Goal: Information Seeking & Learning: Learn about a topic

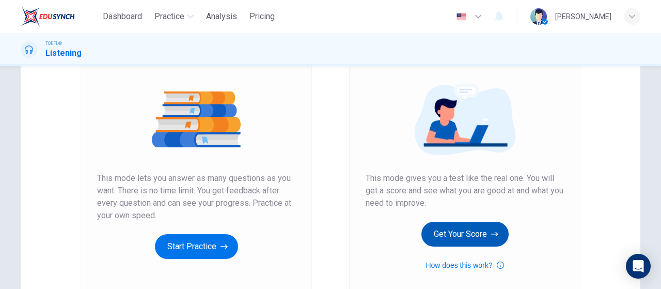
click at [462, 237] on button "Get Your Score" at bounding box center [464, 234] width 87 height 25
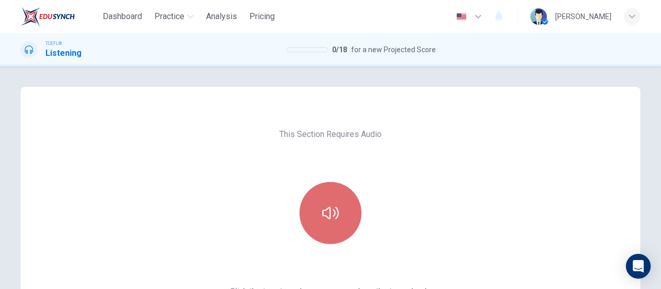
click at [349, 212] on button "button" at bounding box center [331, 213] width 62 height 62
click at [322, 211] on icon "button" at bounding box center [330, 213] width 17 height 17
click at [324, 212] on icon "button" at bounding box center [330, 213] width 17 height 17
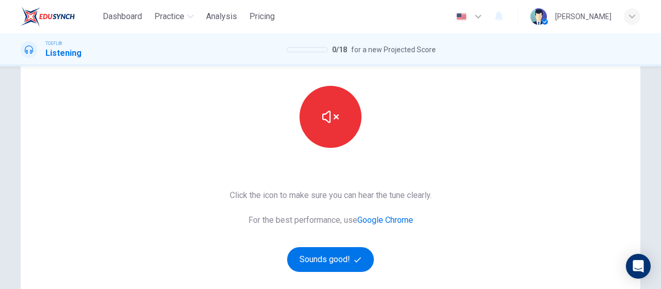
scroll to position [207, 0]
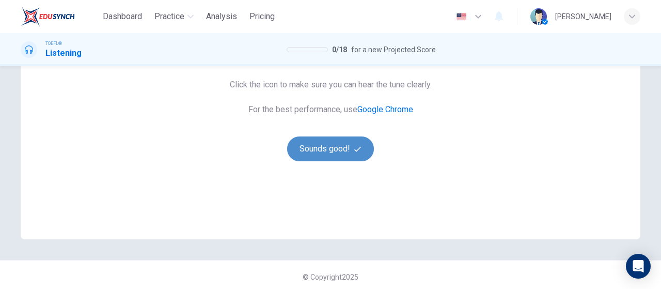
click at [336, 139] on button "Sounds good!" at bounding box center [330, 148] width 87 height 25
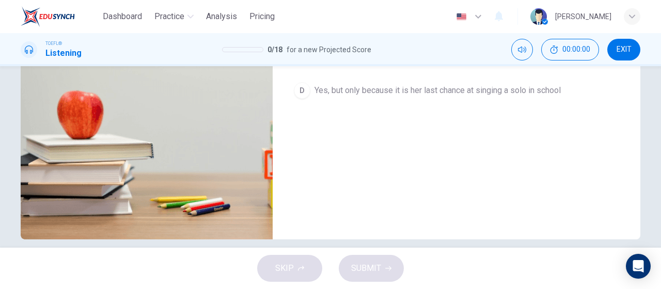
scroll to position [0, 0]
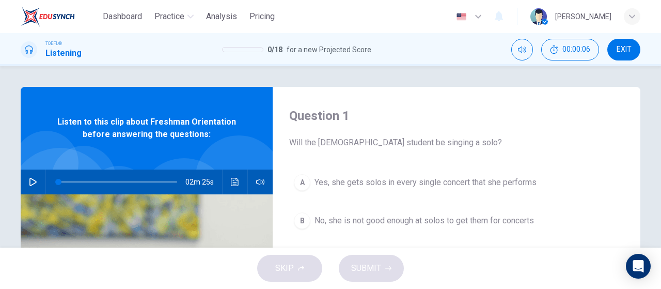
click at [29, 177] on button "button" at bounding box center [33, 181] width 17 height 25
click at [30, 184] on icon "button" at bounding box center [32, 182] width 7 height 8
type input "0"
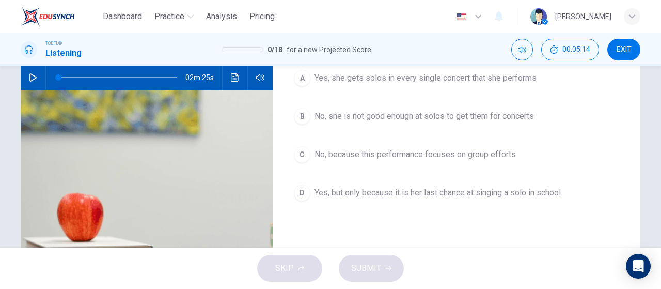
scroll to position [103, 0]
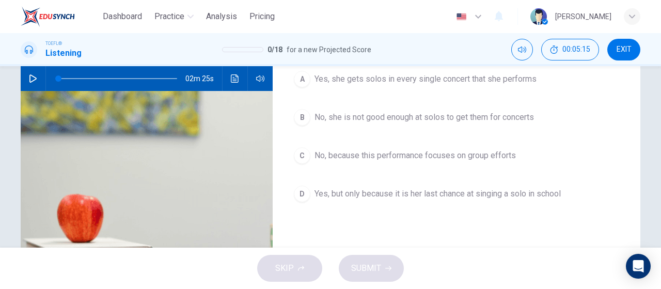
drag, startPoint x: 353, startPoint y: 165, endPoint x: 357, endPoint y: 160, distance: 6.6
click at [353, 165] on button "C No, because this performance focuses on group efforts" at bounding box center [456, 156] width 335 height 26
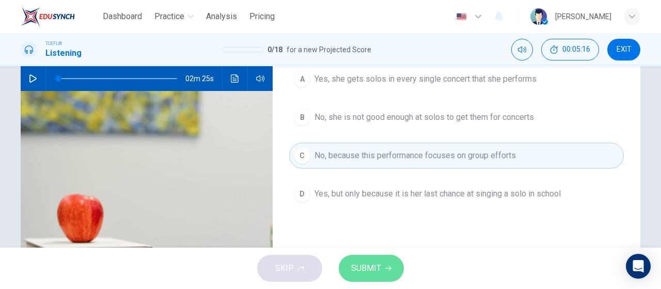
click at [370, 273] on span "SUBMIT" at bounding box center [366, 268] width 30 height 14
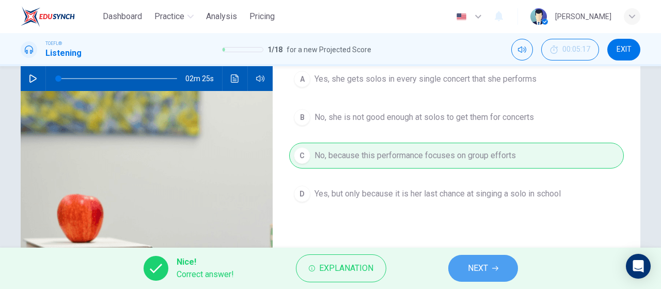
click at [486, 271] on span "NEXT" at bounding box center [478, 268] width 20 height 14
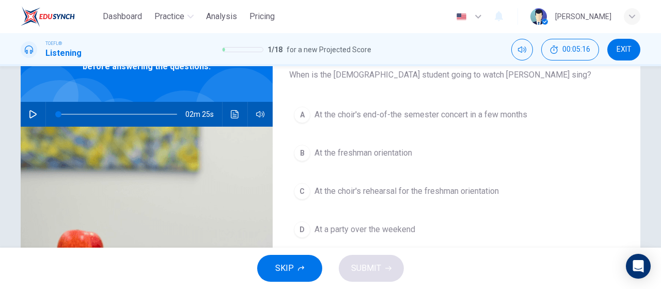
scroll to position [52, 0]
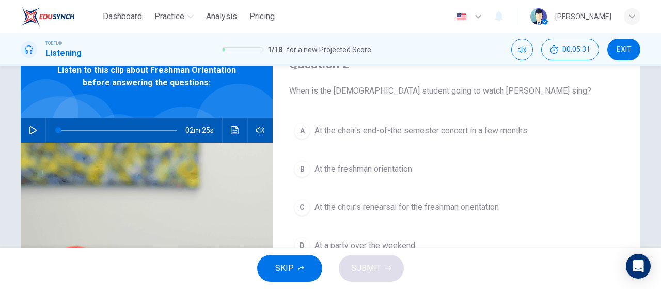
click at [483, 207] on span "At the choir's rehearsal for the freshman orientation" at bounding box center [407, 207] width 184 height 12
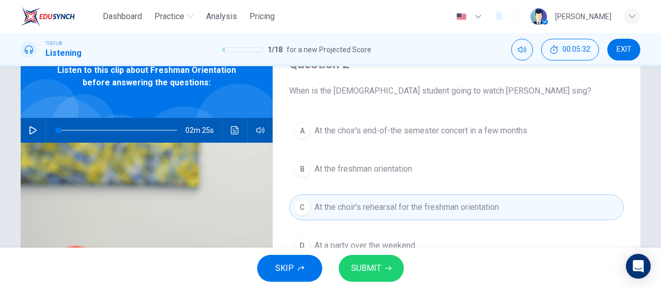
scroll to position [103, 0]
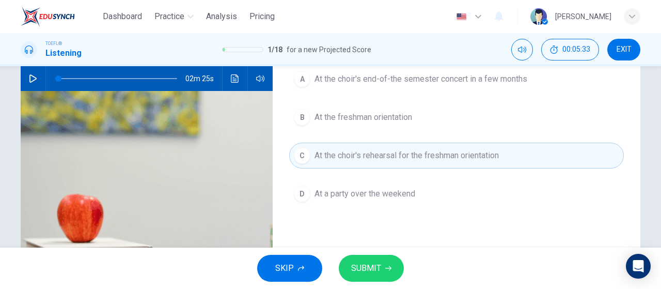
click at [389, 264] on button "SUBMIT" at bounding box center [371, 268] width 65 height 27
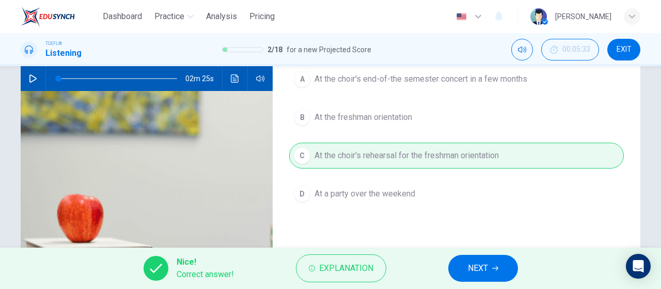
click at [476, 254] on div "Nice! Correct answer! Explanation NEXT" at bounding box center [330, 267] width 661 height 41
click at [489, 273] on button "NEXT" at bounding box center [483, 268] width 70 height 27
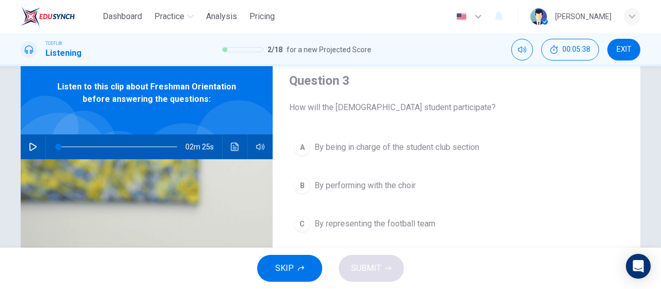
scroll to position [52, 0]
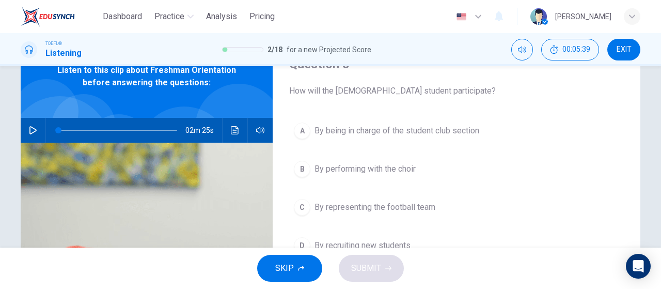
click at [451, 131] on span "By being in charge of the student club section" at bounding box center [397, 130] width 165 height 12
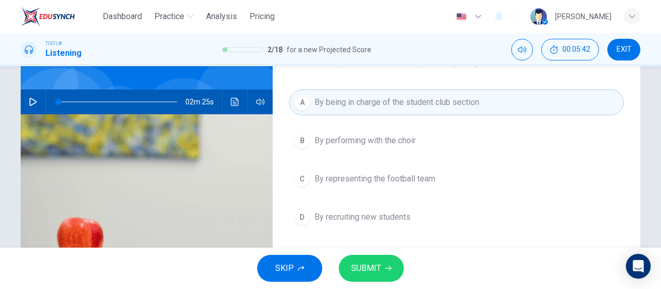
scroll to position [103, 0]
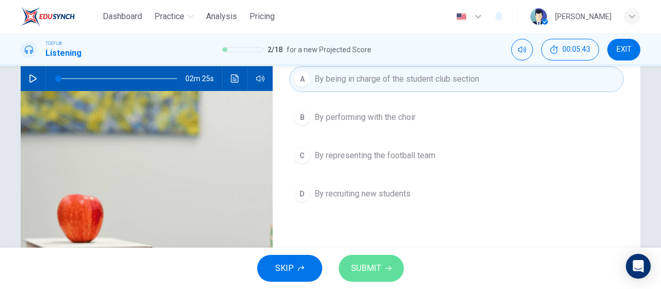
click at [377, 270] on span "SUBMIT" at bounding box center [366, 268] width 30 height 14
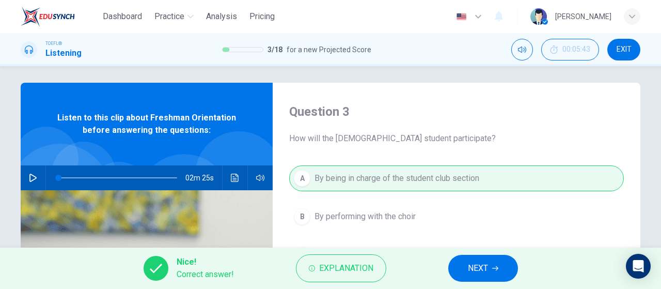
scroll to position [0, 0]
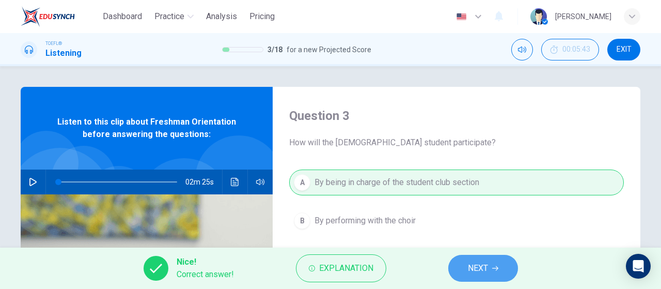
click at [496, 270] on icon "button" at bounding box center [495, 268] width 6 height 6
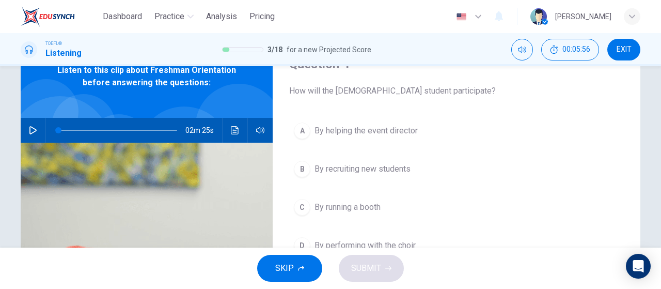
scroll to position [103, 0]
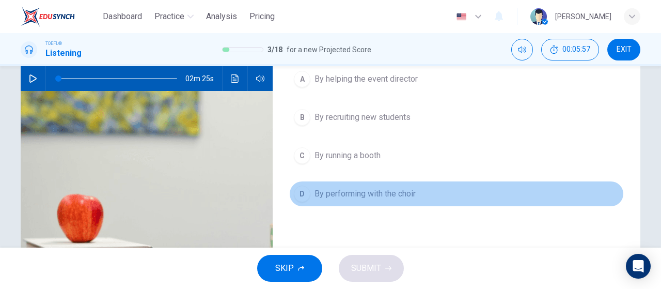
click at [399, 188] on span "By performing with the choir" at bounding box center [365, 193] width 101 height 12
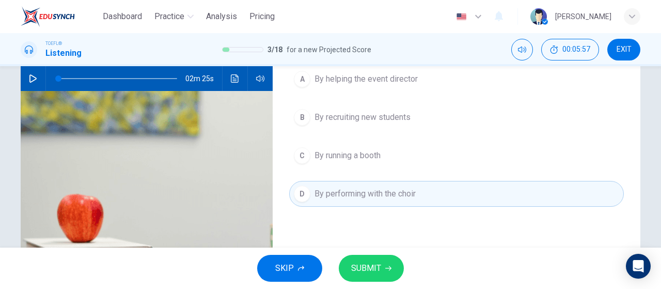
click at [389, 272] on button "SUBMIT" at bounding box center [371, 268] width 65 height 27
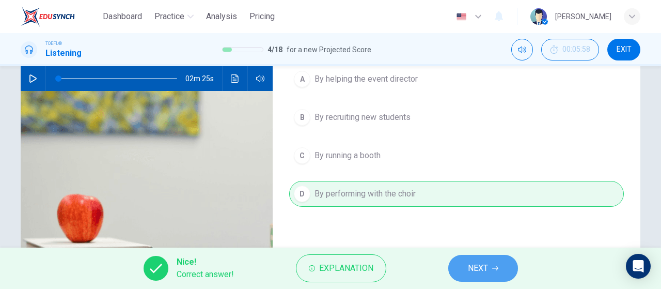
click at [469, 271] on span "NEXT" at bounding box center [478, 268] width 20 height 14
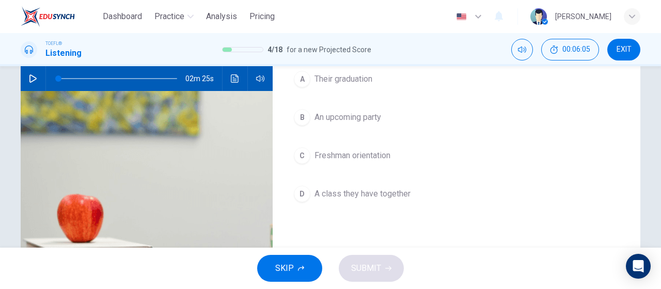
click at [381, 158] on span "Freshman orientation" at bounding box center [353, 155] width 76 height 12
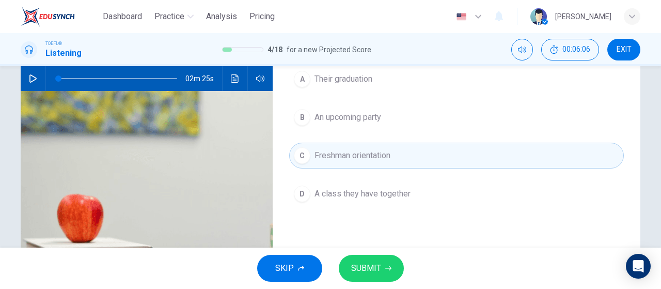
click at [385, 267] on icon "button" at bounding box center [388, 268] width 6 height 6
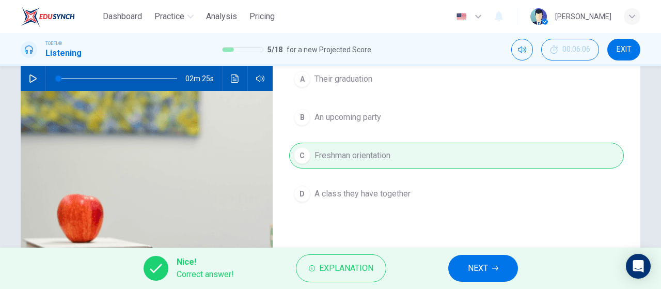
click at [469, 268] on span "NEXT" at bounding box center [478, 268] width 20 height 14
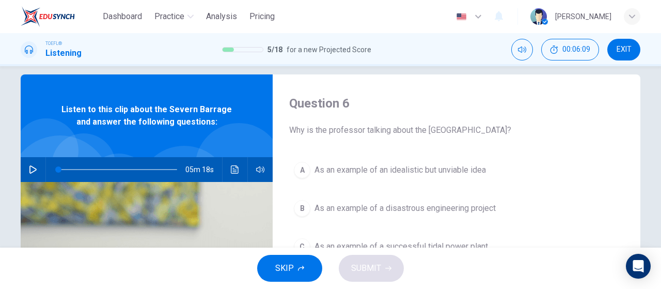
scroll to position [0, 0]
